Goal: Task Accomplishment & Management: Manage account settings

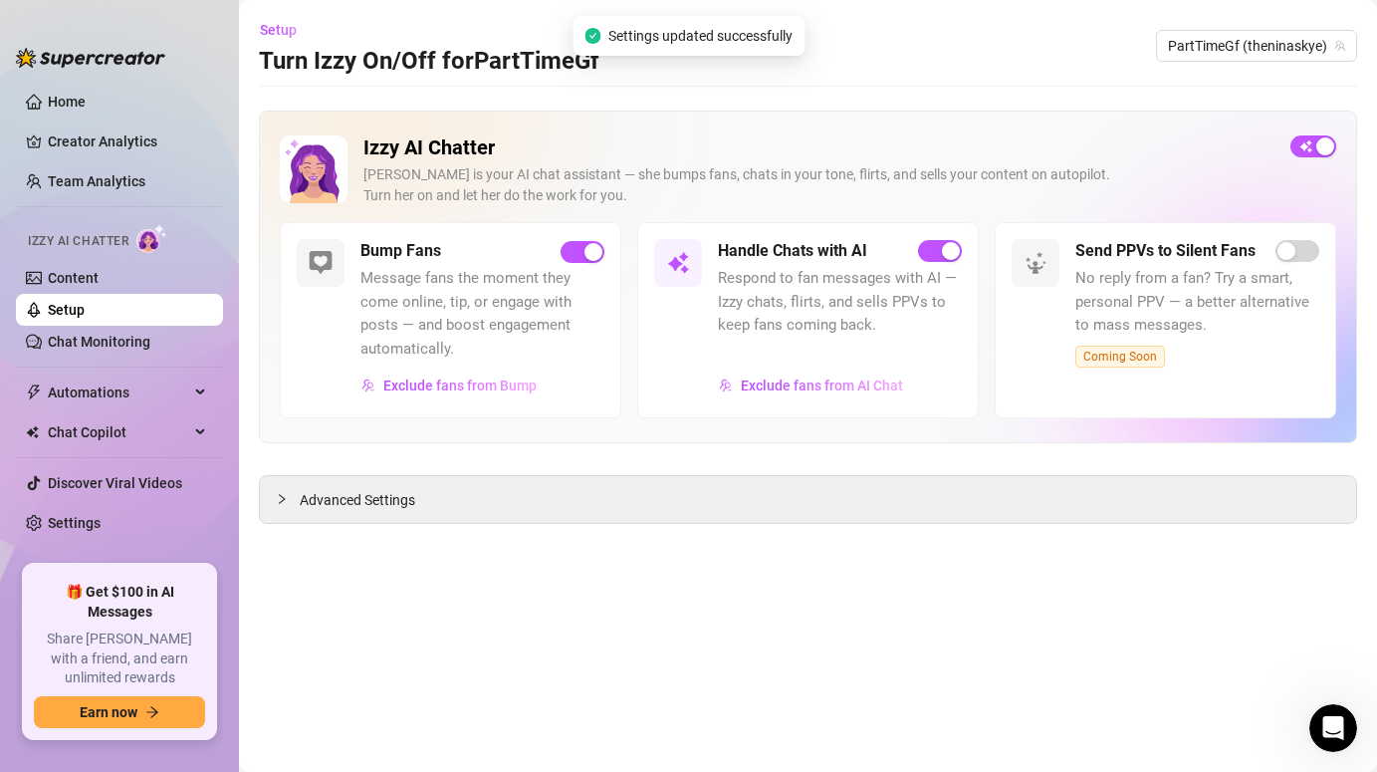
scroll to position [2844, 0]
click at [99, 286] on link "Content" at bounding box center [73, 278] width 51 height 16
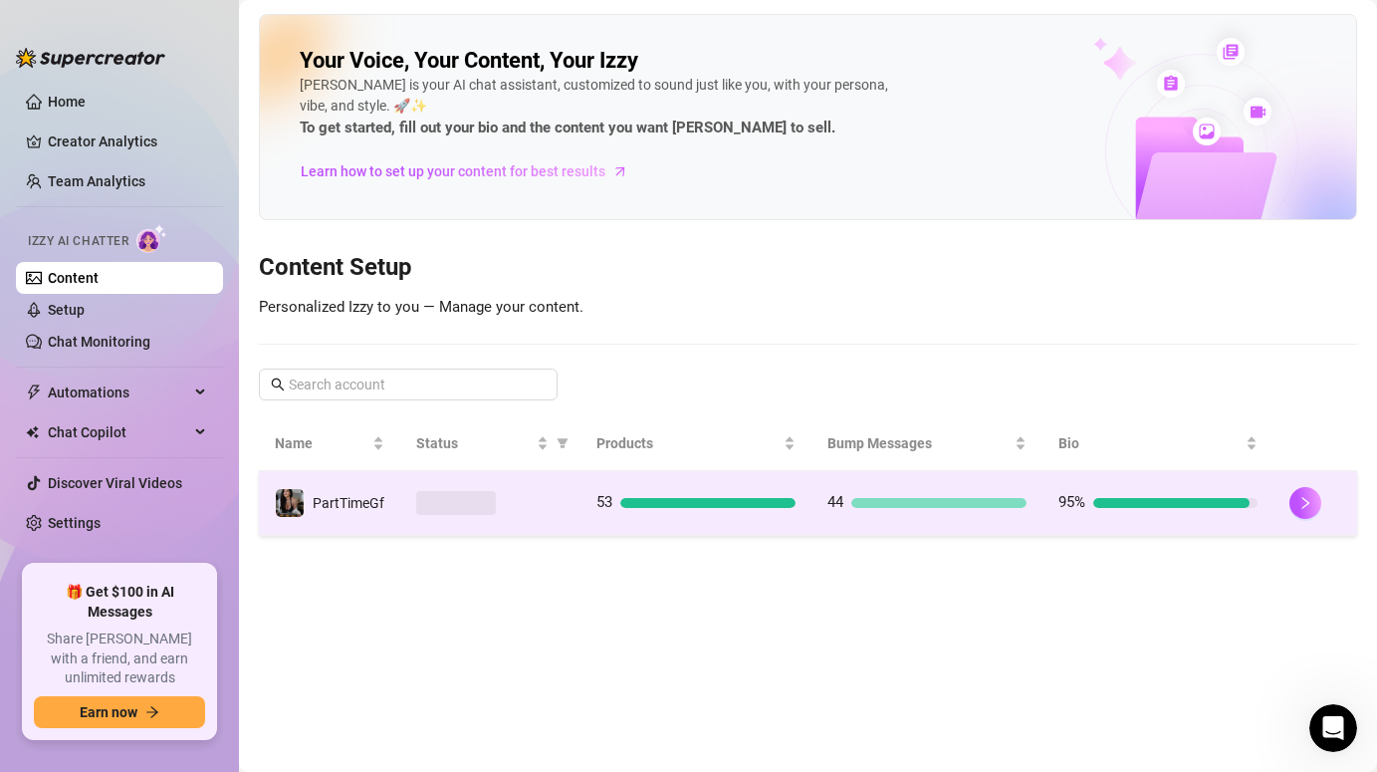
click at [586, 519] on td "53" at bounding box center [695, 503] width 231 height 65
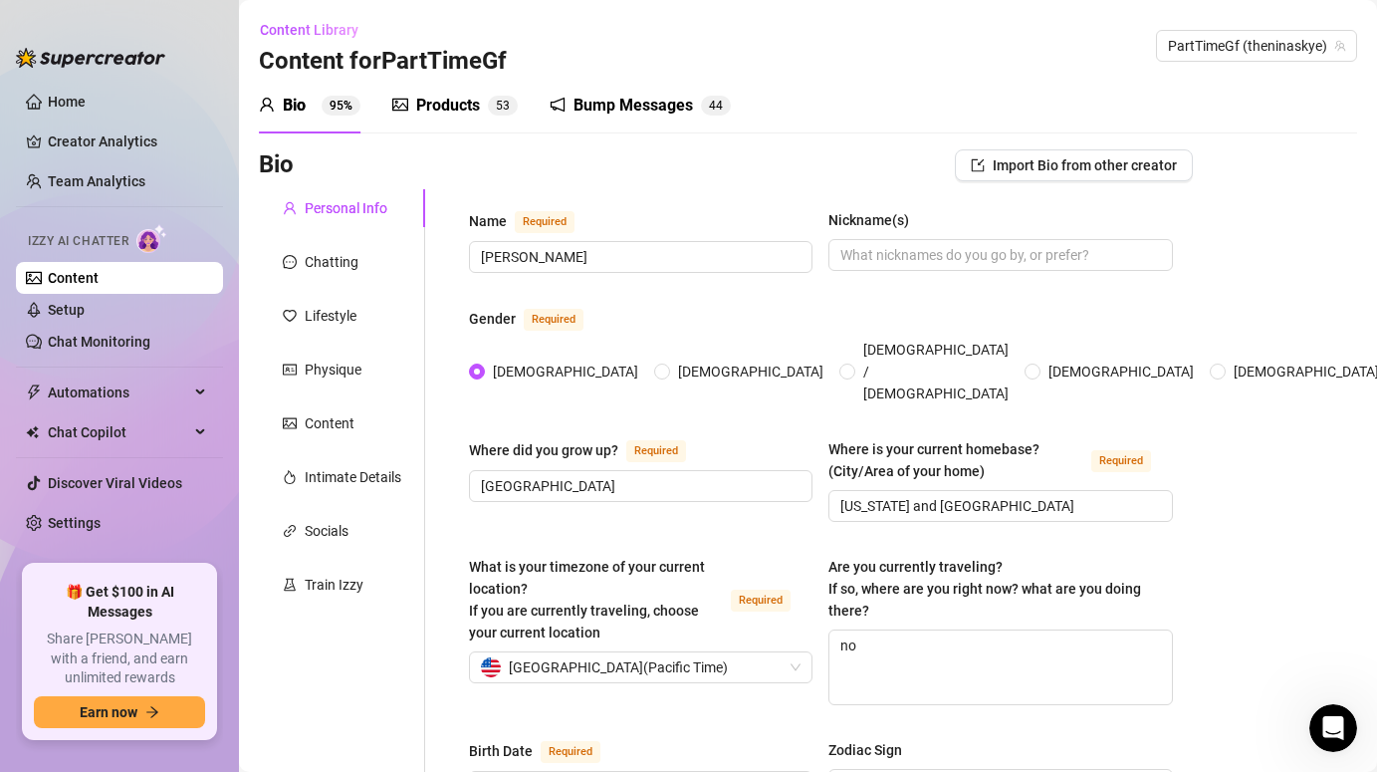
click at [653, 115] on div "Bump Messages" at bounding box center [632, 106] width 119 height 24
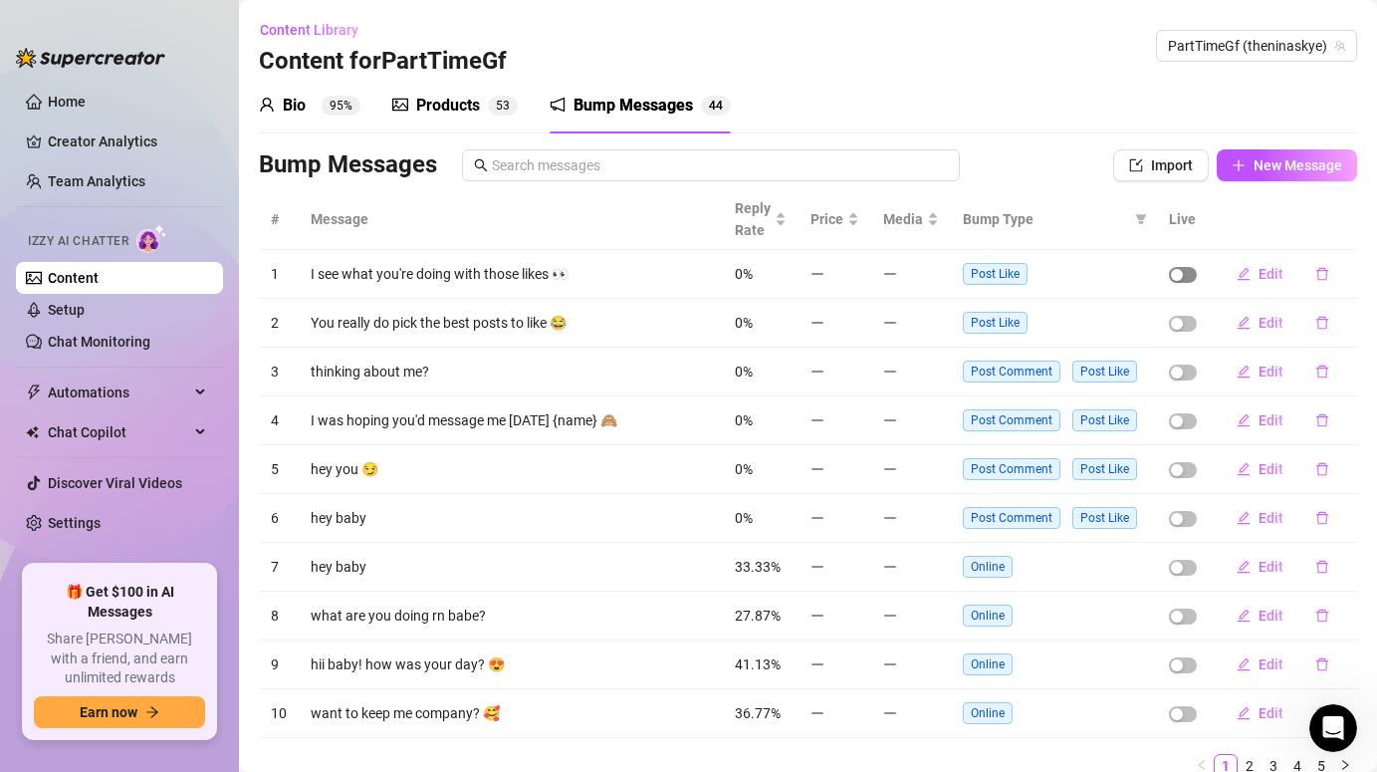
click at [1182, 273] on div "button" at bounding box center [1177, 275] width 12 height 12
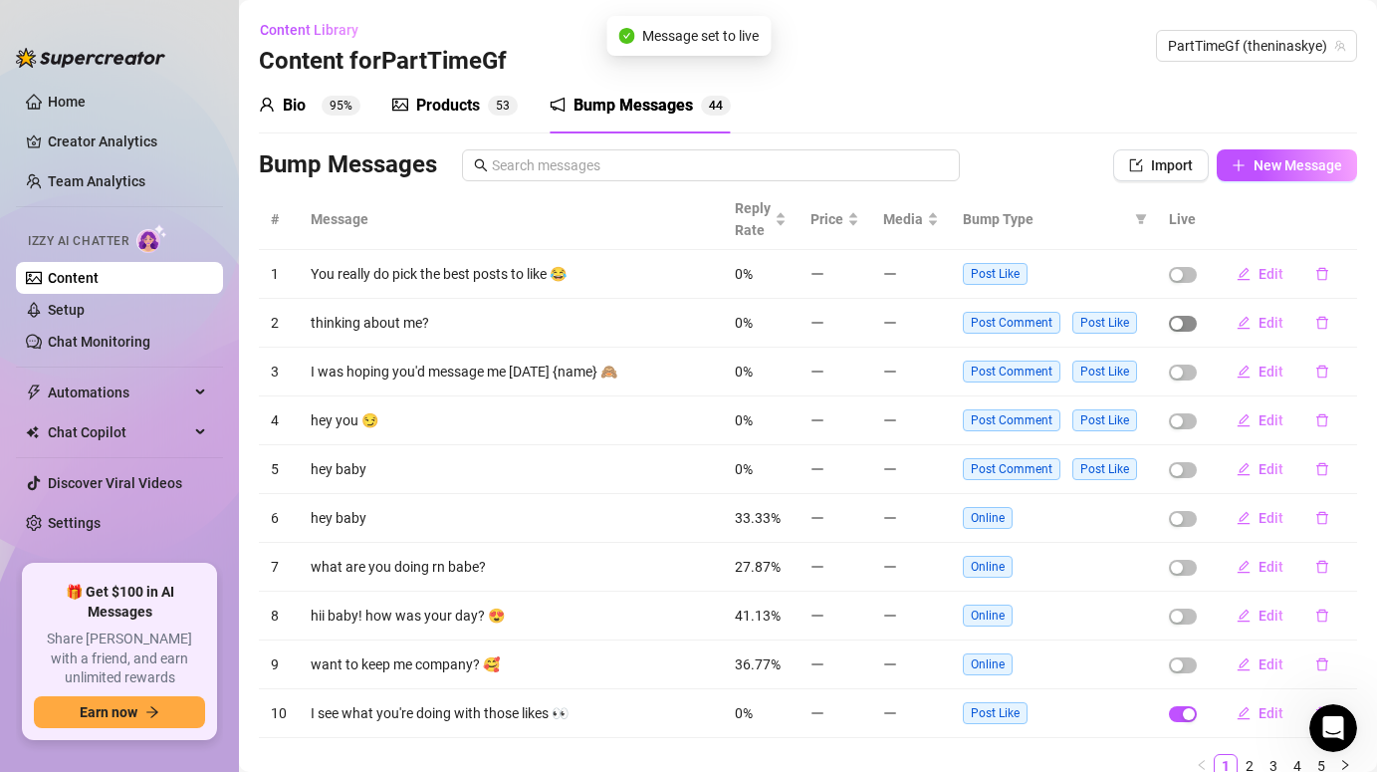
click at [1181, 327] on div "button" at bounding box center [1177, 324] width 12 height 12
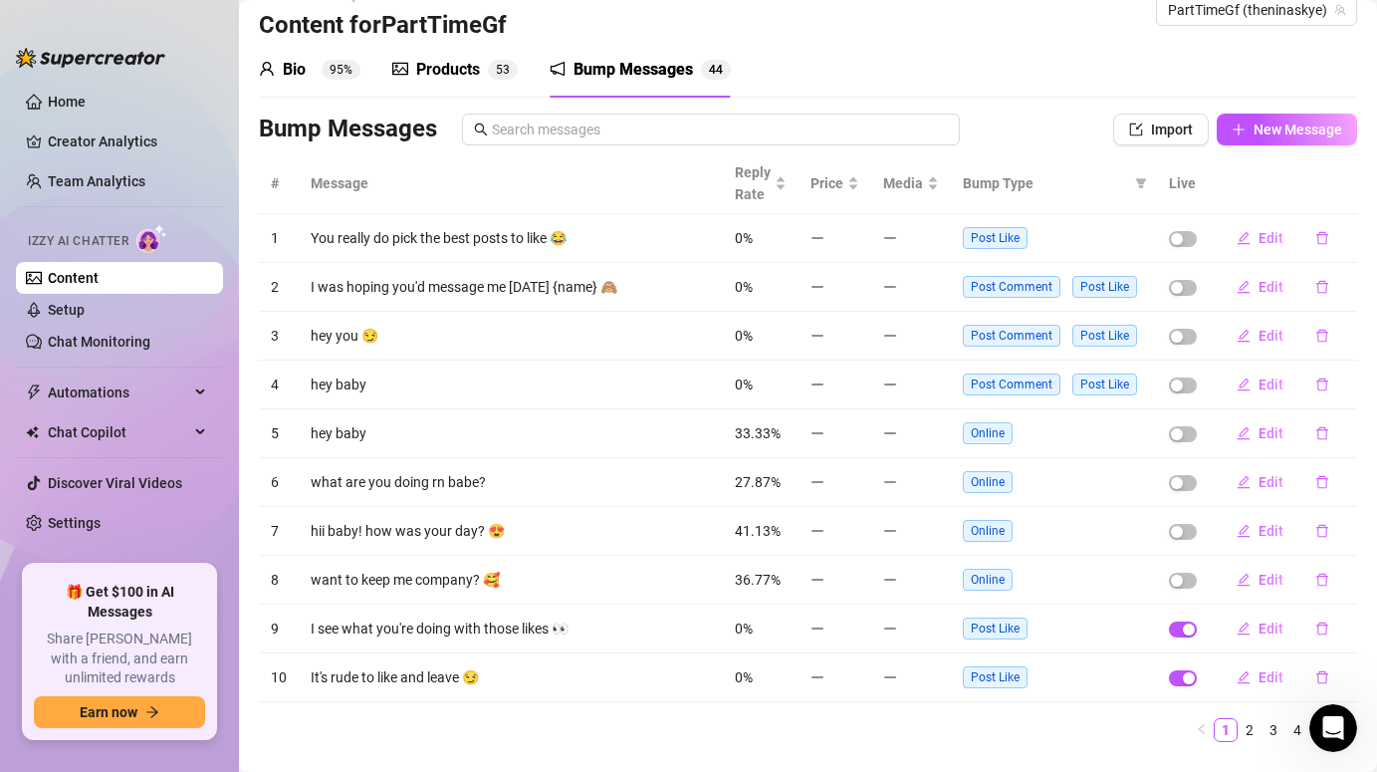
scroll to position [49, 0]
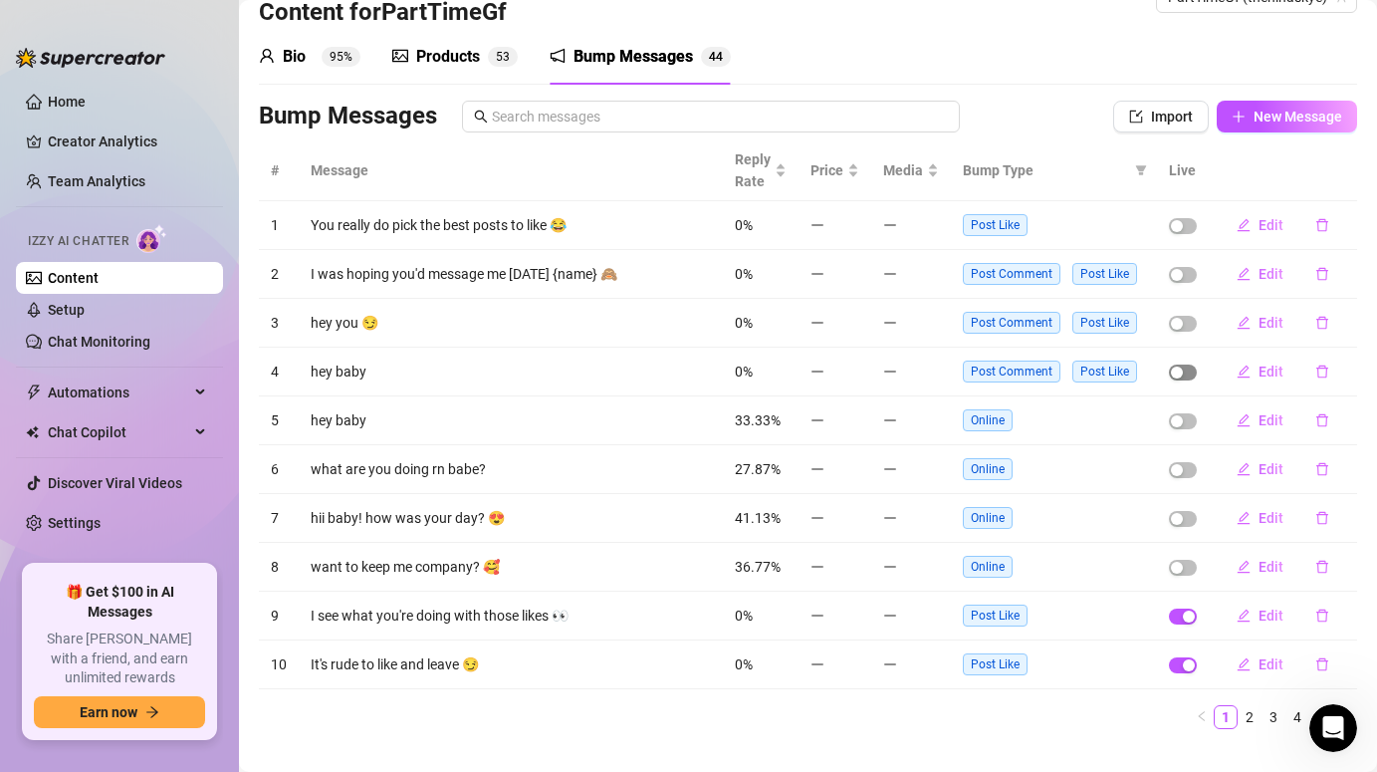
click at [1187, 372] on span "button" at bounding box center [1183, 372] width 28 height 16
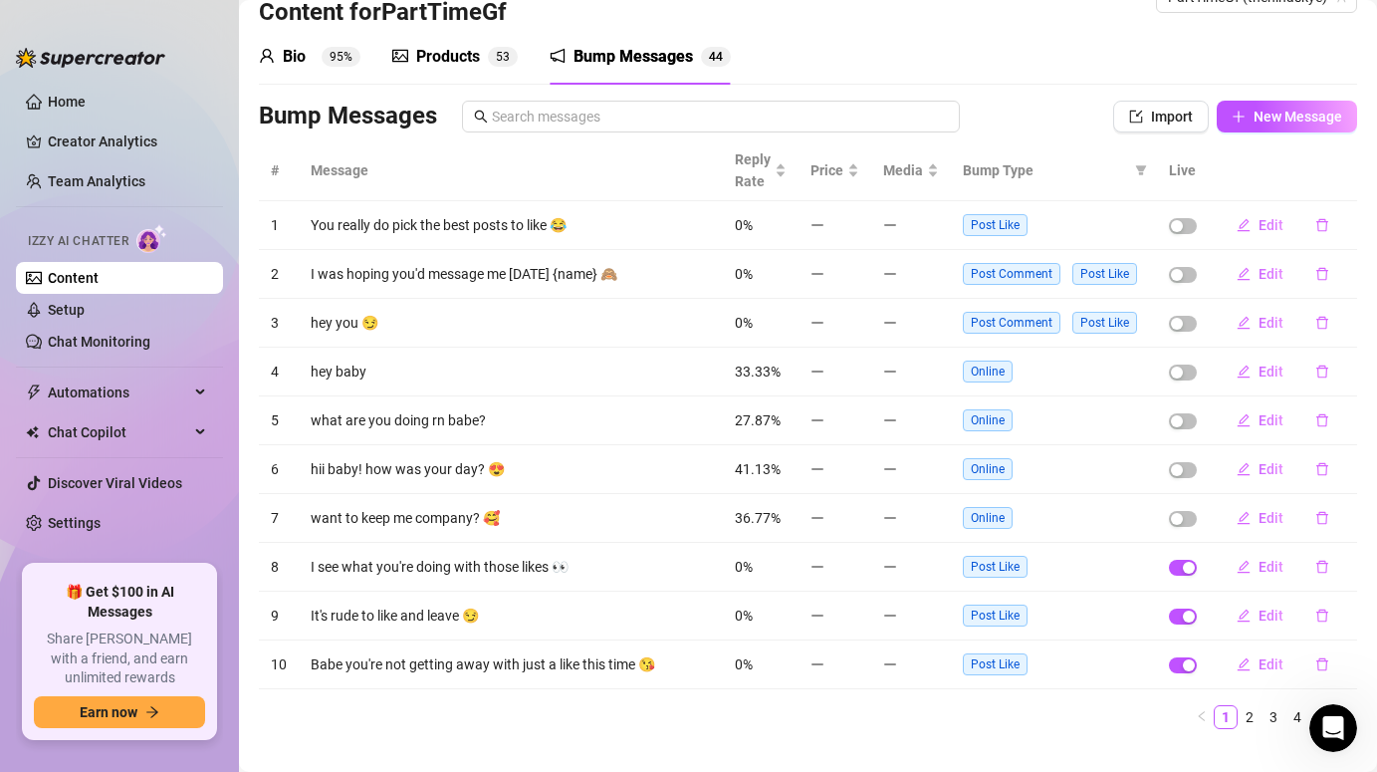
scroll to position [82, 0]
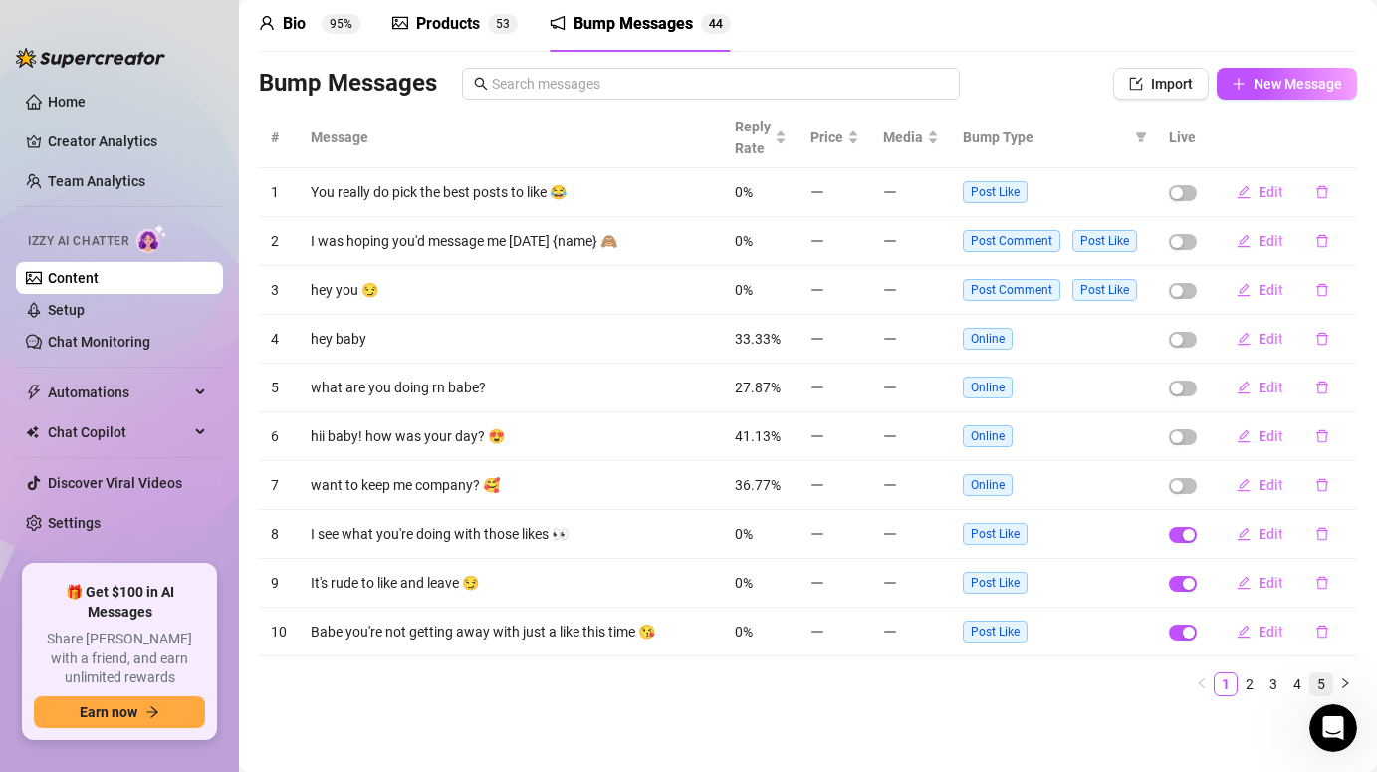
click at [1319, 682] on link "5" at bounding box center [1321, 684] width 22 height 22
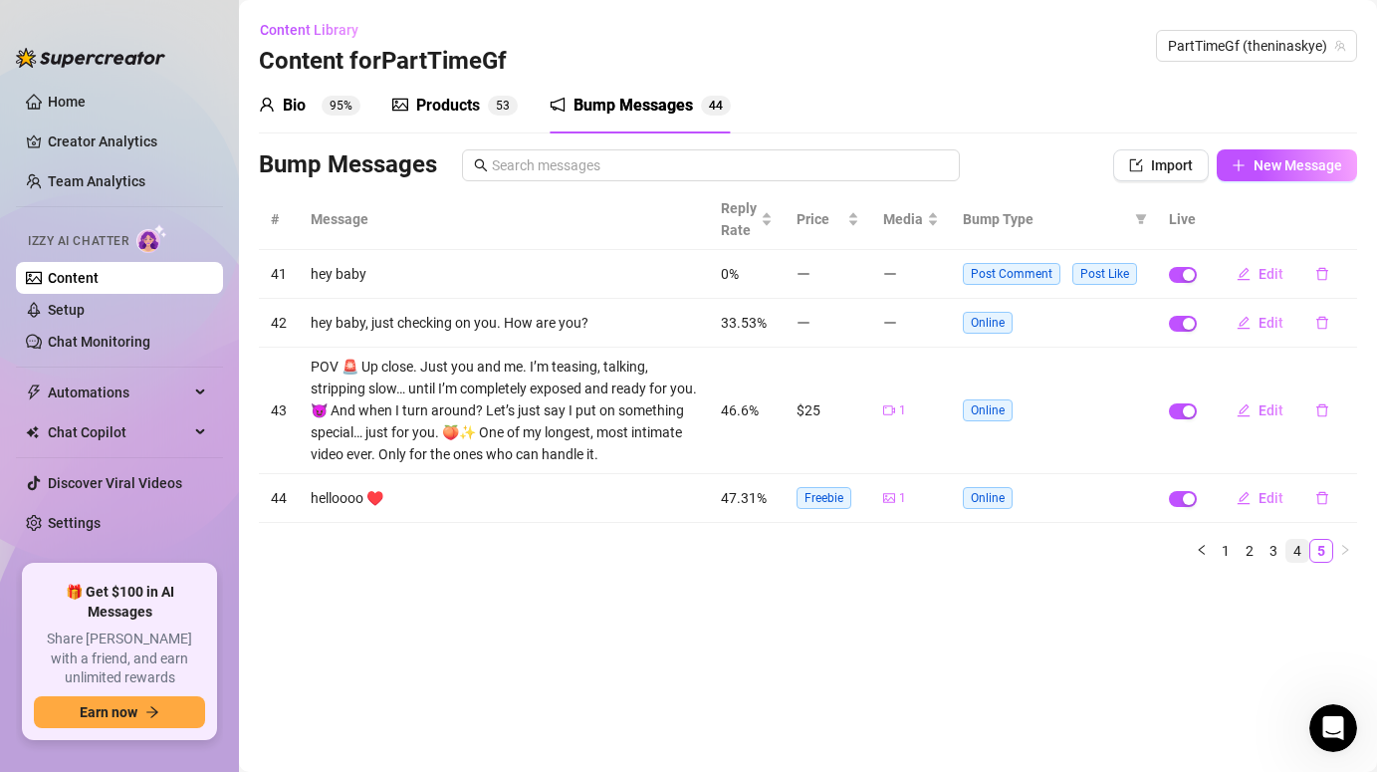
click at [1297, 552] on link "4" at bounding box center [1297, 551] width 22 height 22
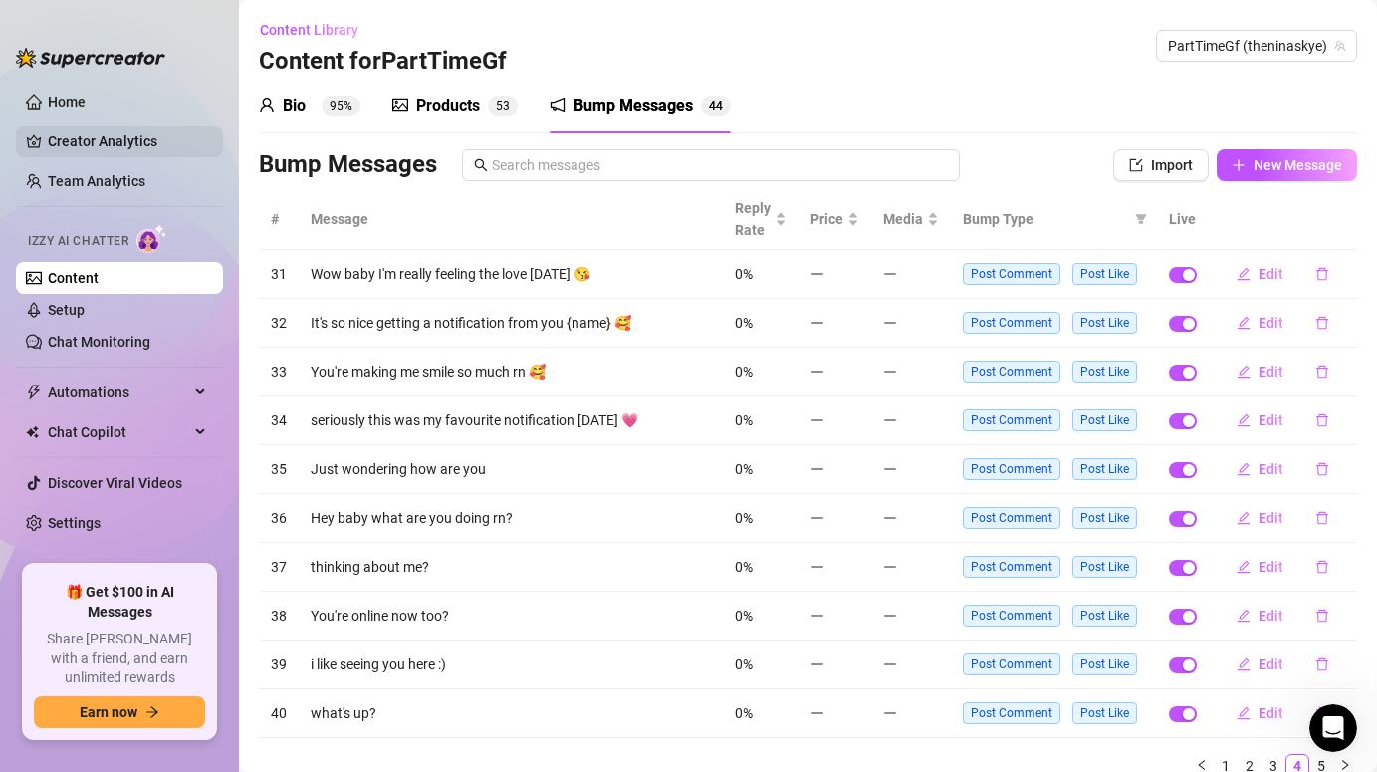
click at [104, 135] on link "Creator Analytics" at bounding box center [127, 141] width 159 height 32
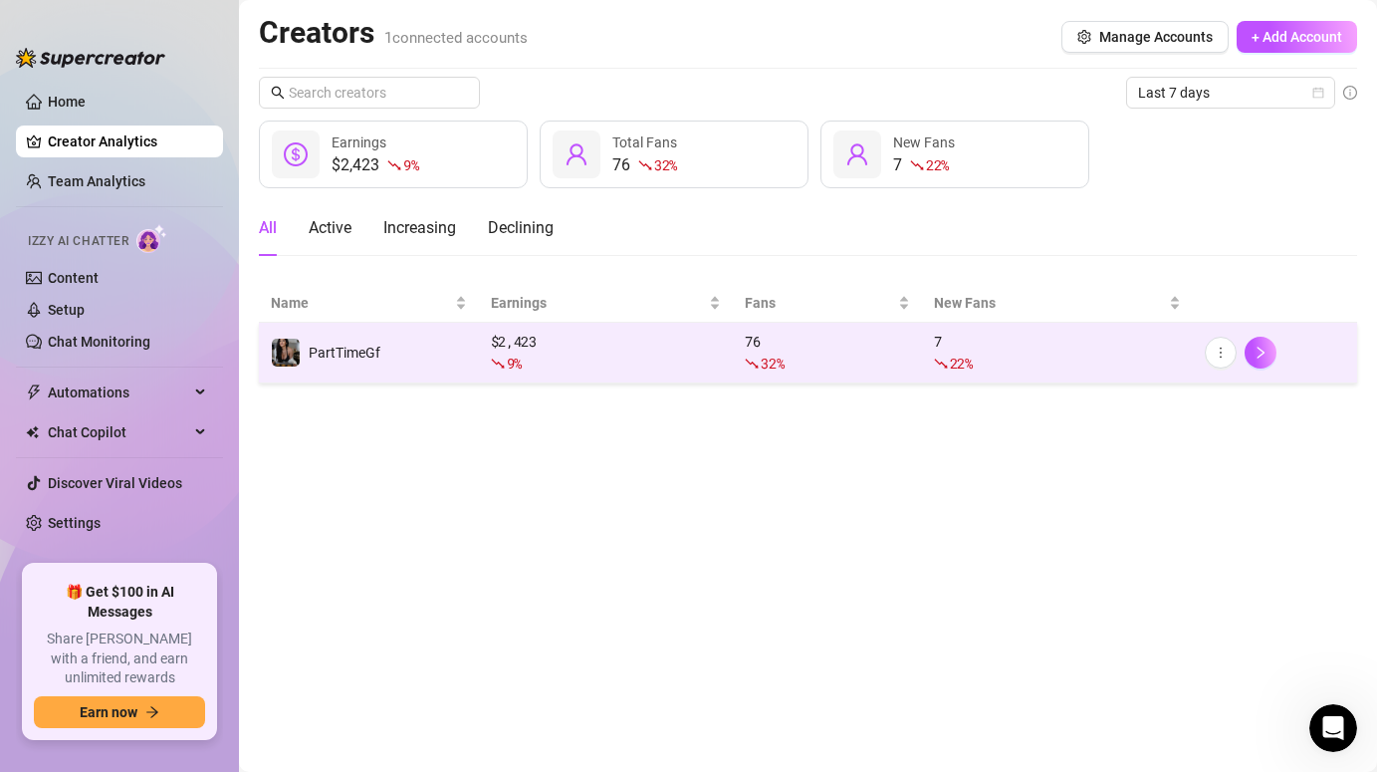
click at [672, 352] on div "9 %" at bounding box center [606, 363] width 231 height 22
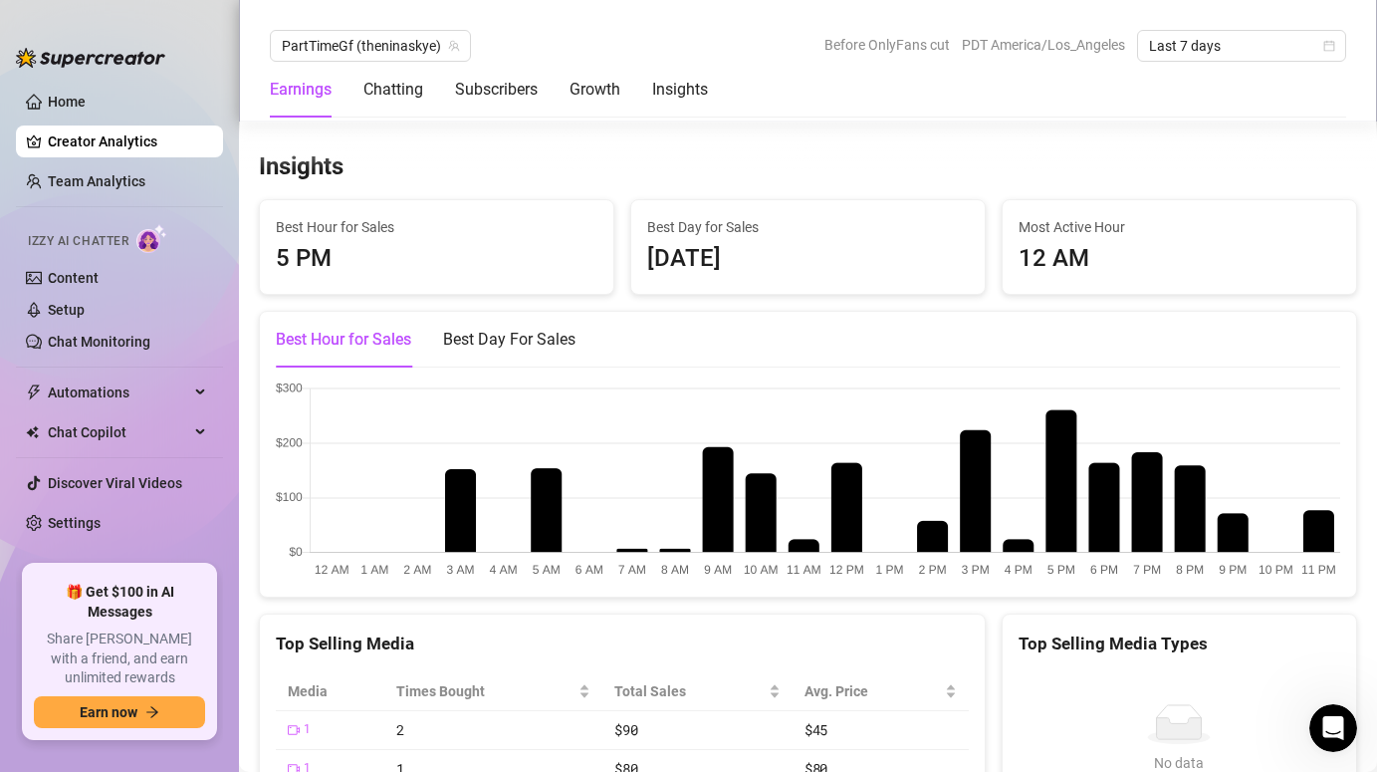
scroll to position [2910, 0]
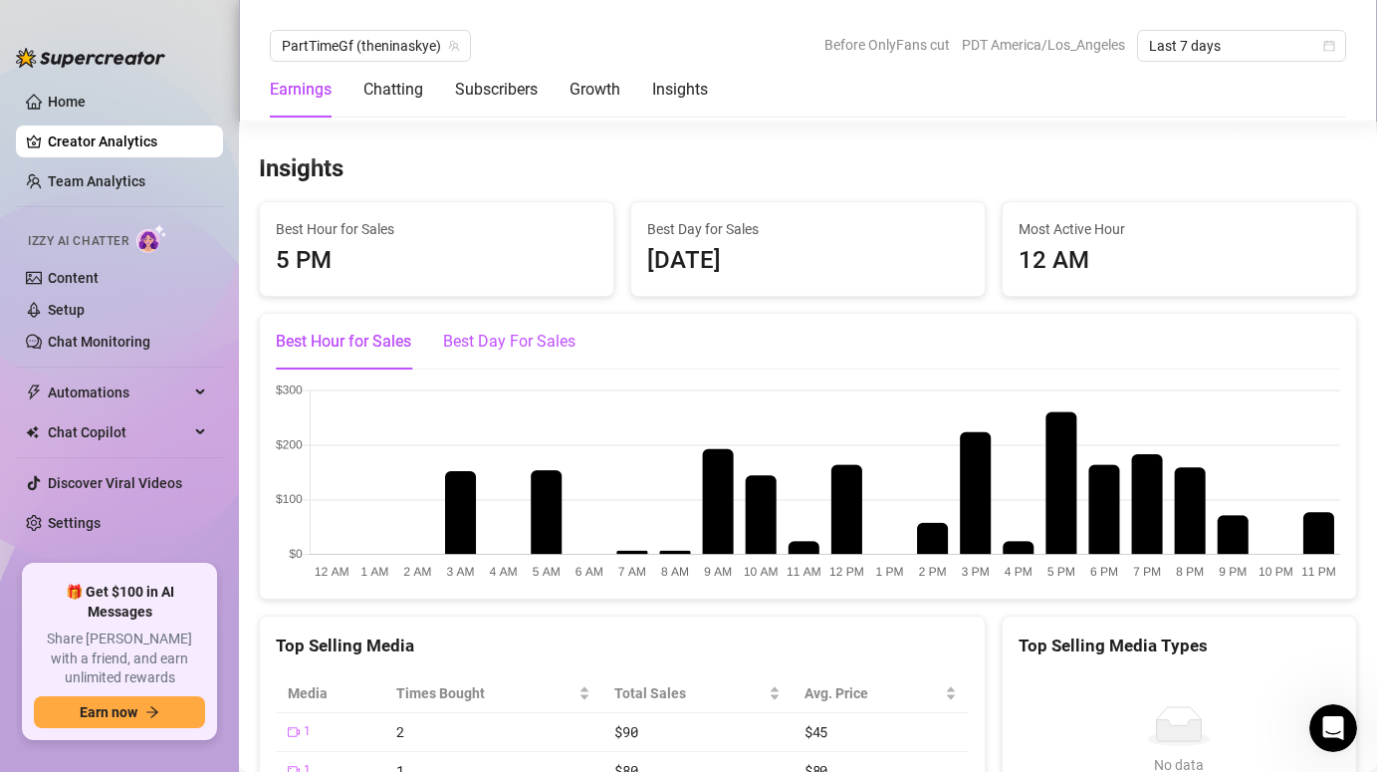
click at [514, 339] on div "Best Day For Sales" at bounding box center [509, 342] width 132 height 24
click at [68, 270] on link "Content" at bounding box center [73, 278] width 51 height 16
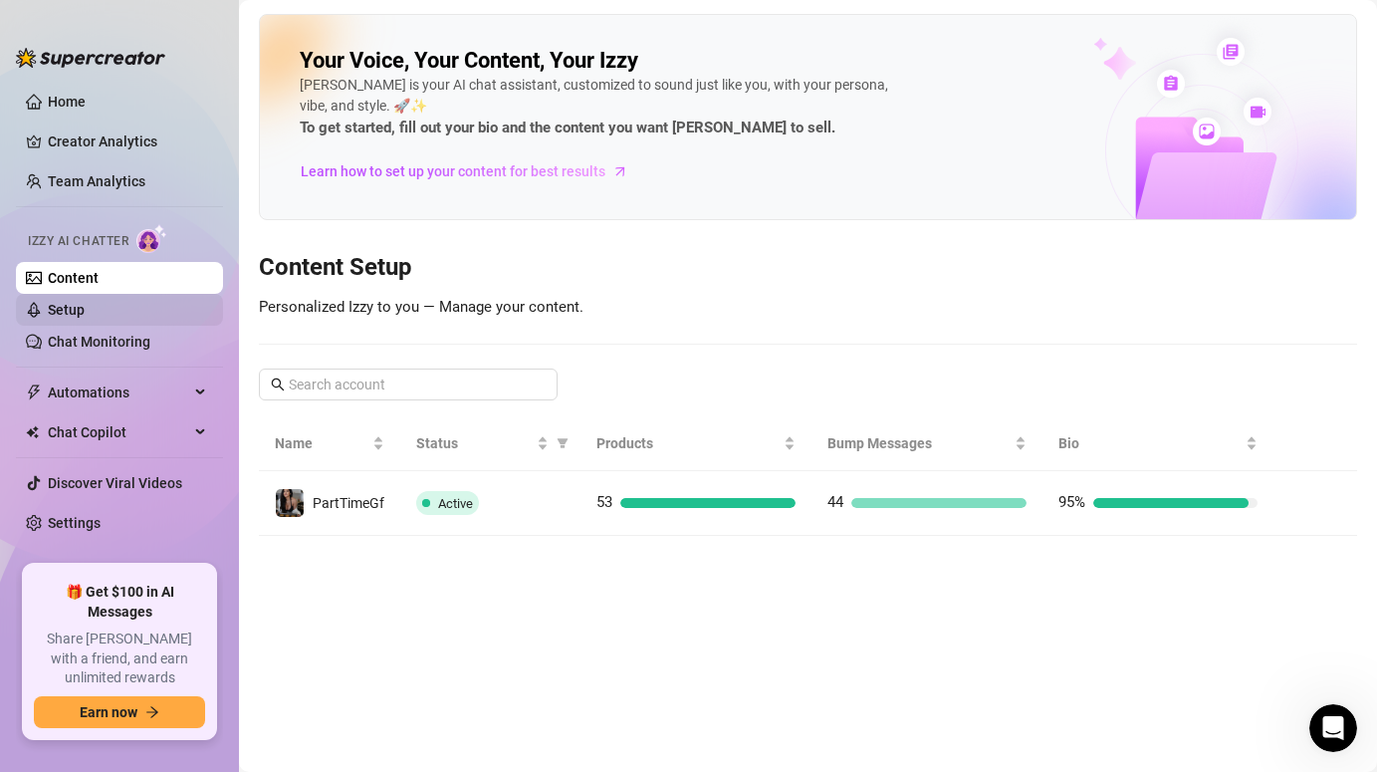
click at [67, 311] on link "Setup" at bounding box center [66, 310] width 37 height 16
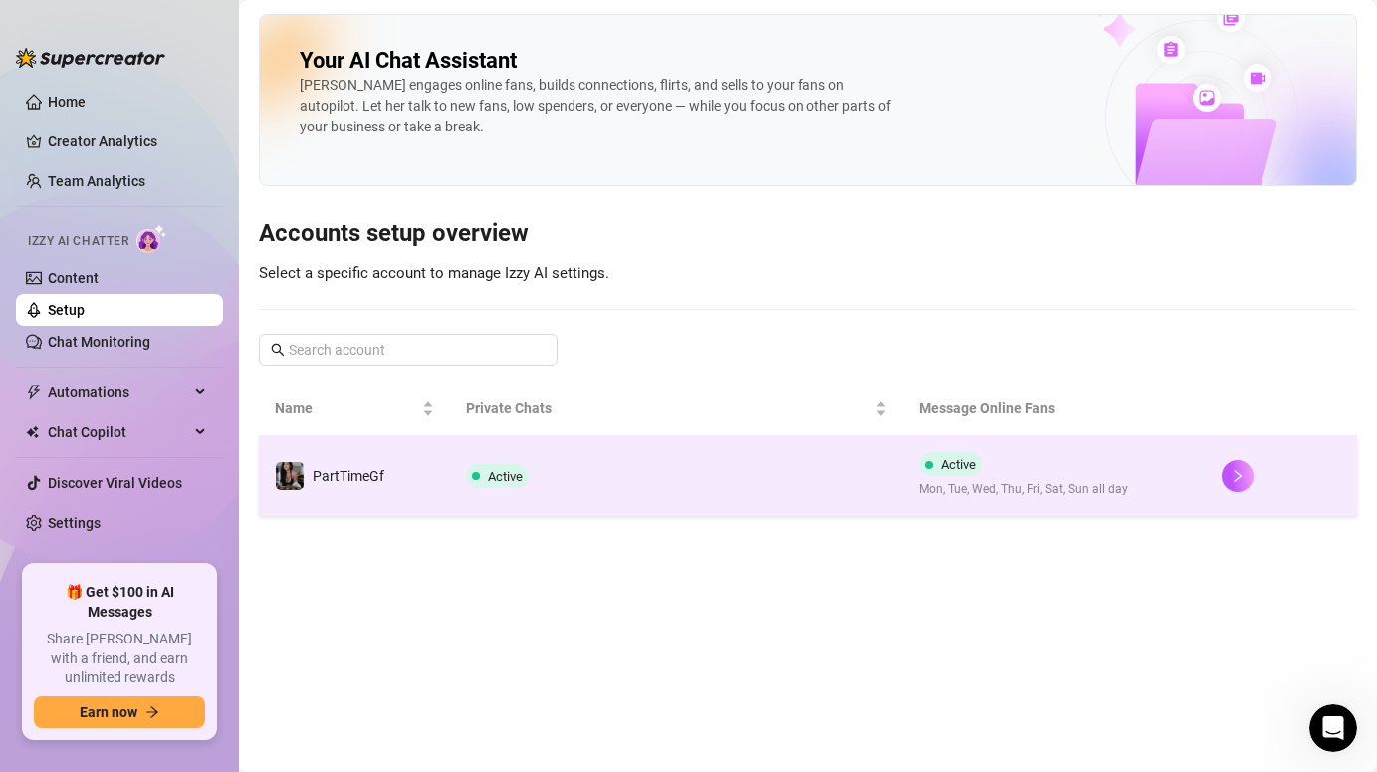
click at [466, 508] on td "Active" at bounding box center [677, 476] width 454 height 80
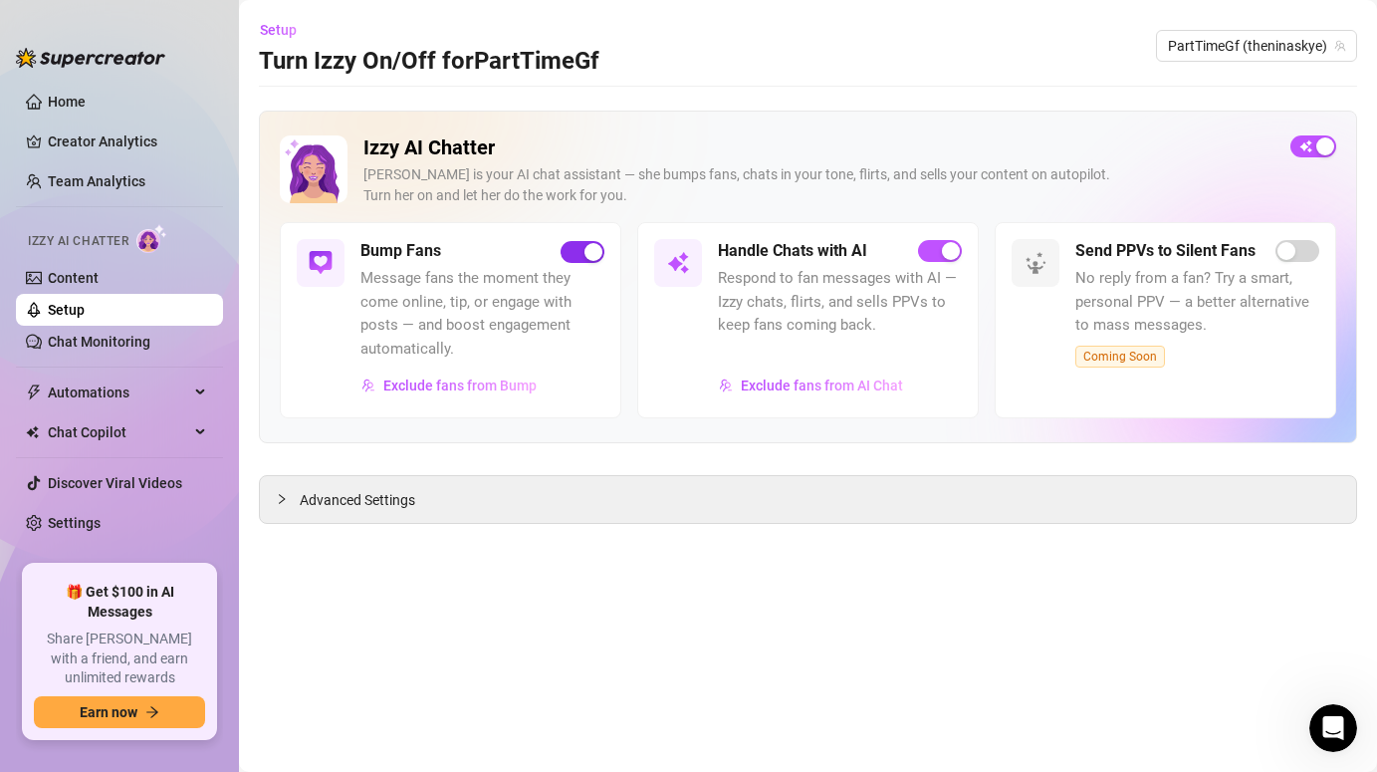
click at [594, 246] on div "button" at bounding box center [593, 252] width 18 height 18
